Goal: Information Seeking & Learning: Learn about a topic

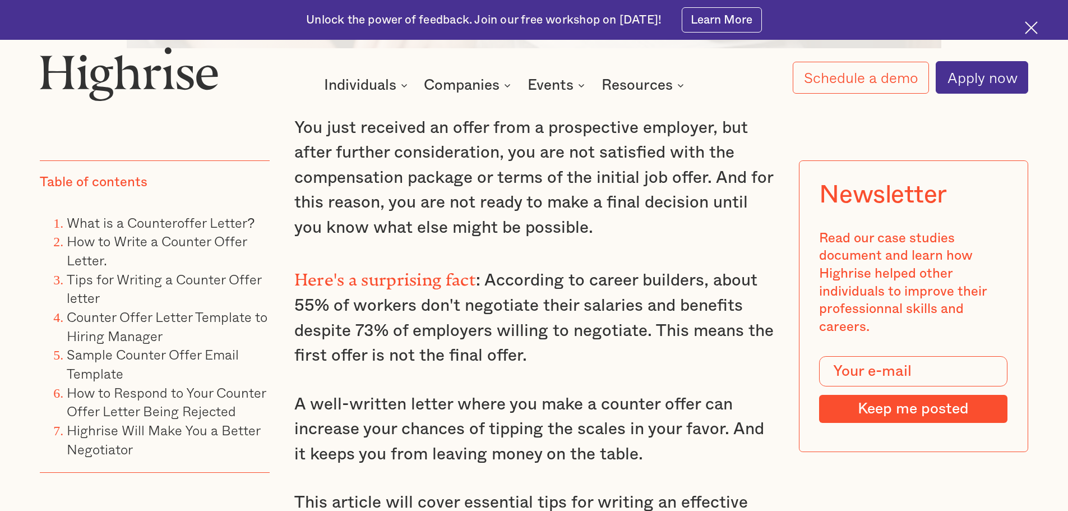
scroll to position [953, 0]
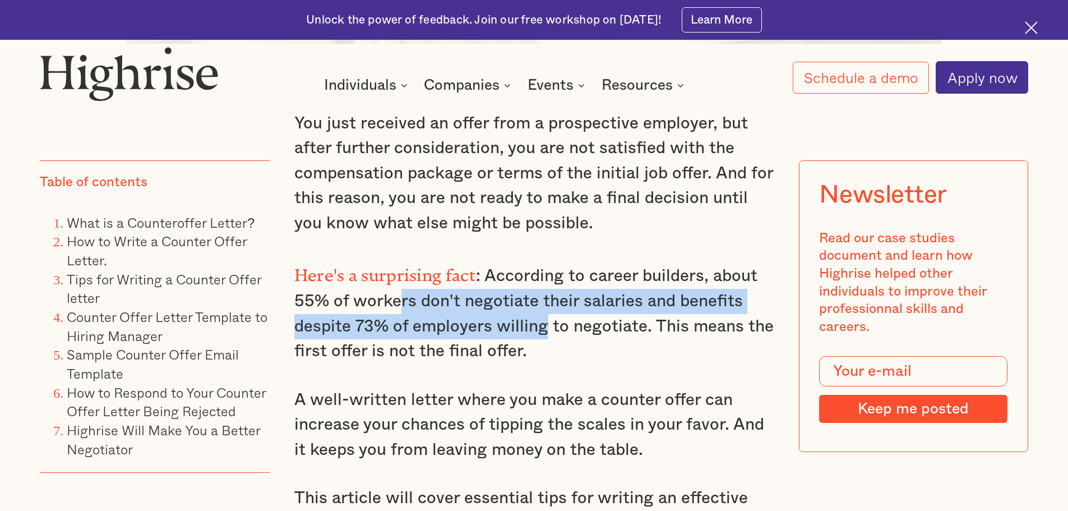
drag, startPoint x: 401, startPoint y: 312, endPoint x: 541, endPoint y: 340, distance: 143.0
click at [541, 340] on p "Here's a surprising fact : According to career builders, about 55% of workers d…" at bounding box center [534, 311] width 480 height 105
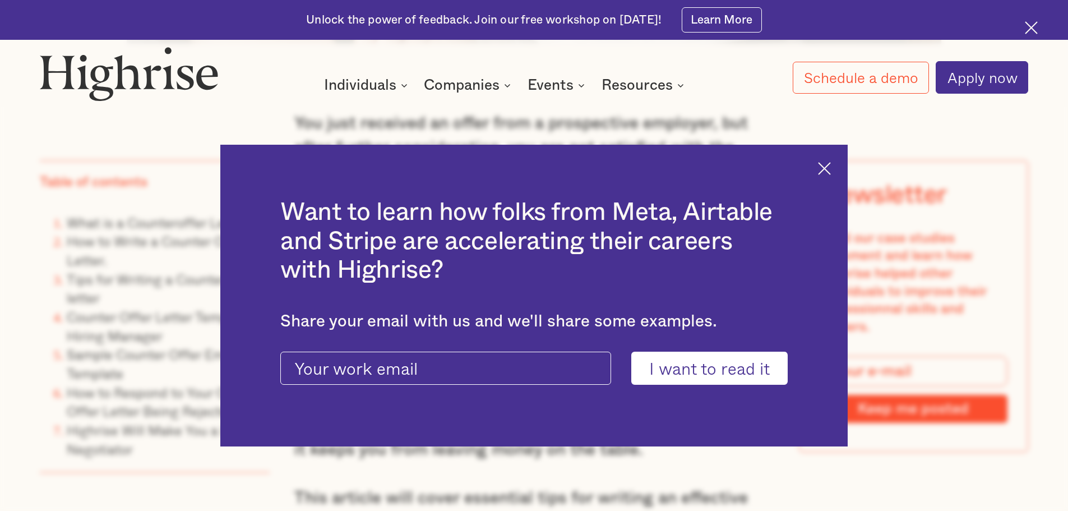
click at [490, 344] on div at bounding box center [533, 341] width 507 height 20
click at [818, 159] on div "Want to learn how folks from Meta, Airtable and Stripe are accelerating their c…" at bounding box center [533, 296] width 627 height 302
click at [831, 165] on img at bounding box center [824, 168] width 13 height 13
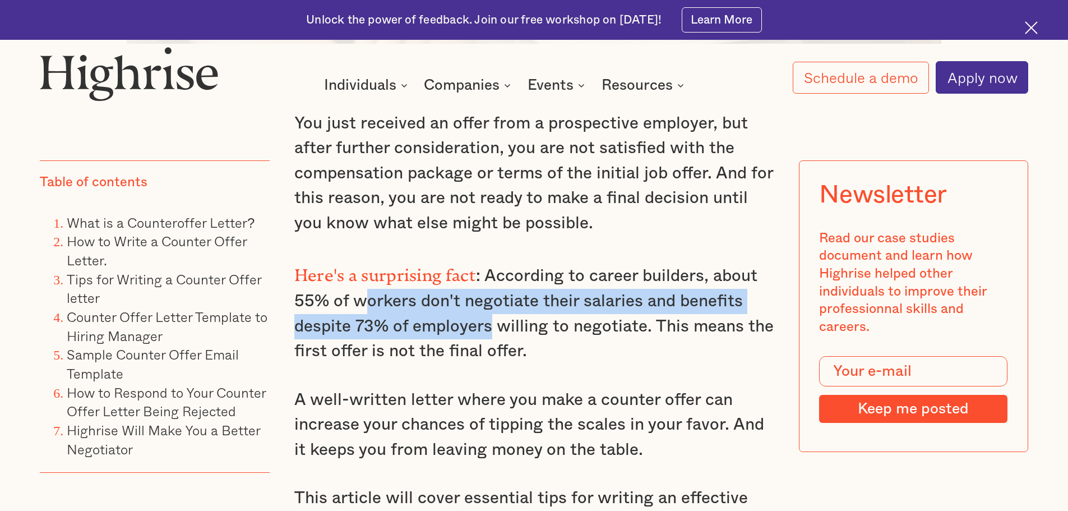
drag, startPoint x: 368, startPoint y: 318, endPoint x: 517, endPoint y: 343, distance: 151.8
click at [517, 342] on p "Here's a surprising fact : According to career builders, about 55% of workers d…" at bounding box center [534, 311] width 480 height 105
click at [517, 343] on p "Here's a surprising fact : According to career builders, about 55% of workers d…" at bounding box center [534, 311] width 480 height 105
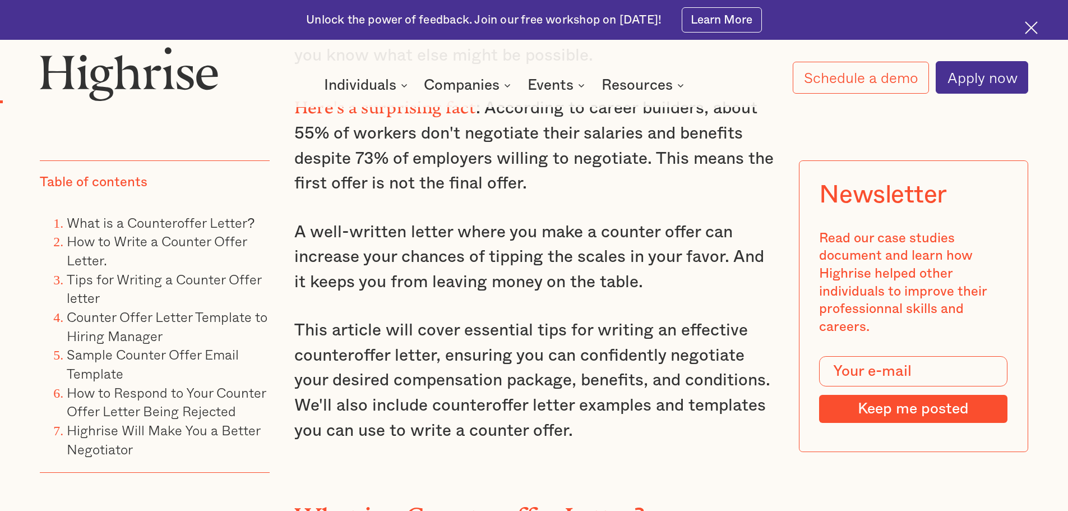
scroll to position [1121, 0]
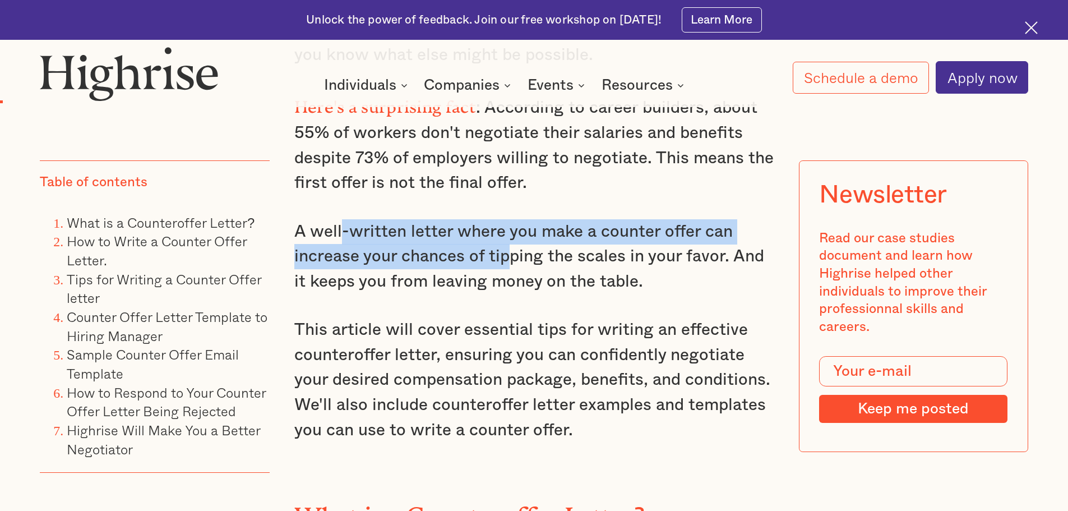
drag, startPoint x: 340, startPoint y: 242, endPoint x: 516, endPoint y: 264, distance: 177.4
click at [516, 264] on p "A well-written letter where you make a counter offer can increase your chances …" at bounding box center [534, 256] width 480 height 75
click at [518, 271] on p "A well-written letter where you make a counter offer can increase your chances …" at bounding box center [534, 256] width 480 height 75
click at [437, 258] on p "A well-written letter where you make a counter offer can increase your chances …" at bounding box center [534, 256] width 480 height 75
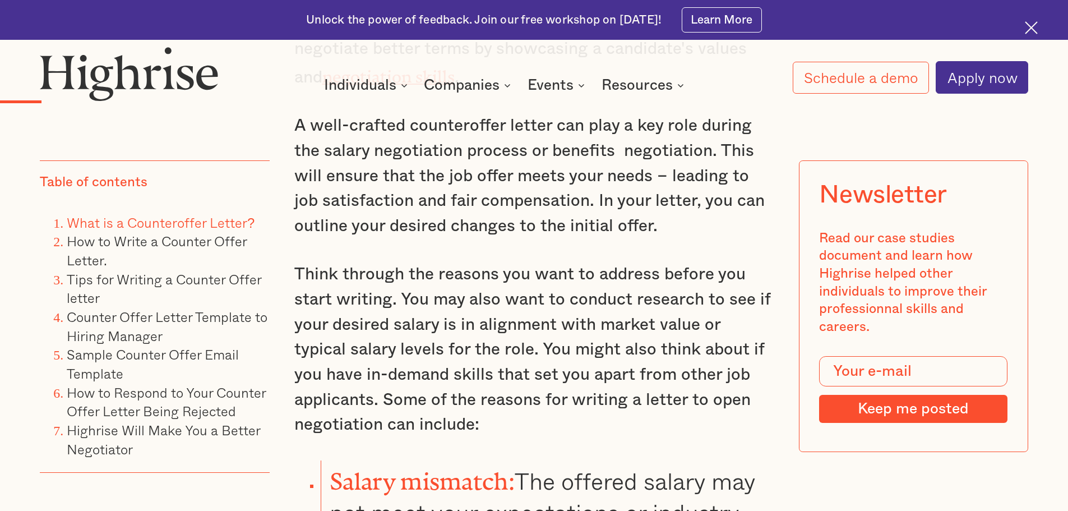
scroll to position [1681, 0]
